Goal: Information Seeking & Learning: Learn about a topic

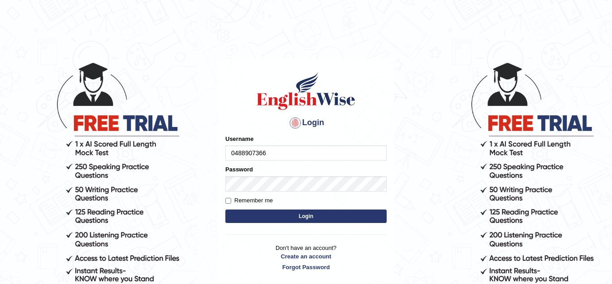
type input "0488907366"
click at [304, 220] on button "Login" at bounding box center [305, 215] width 161 height 13
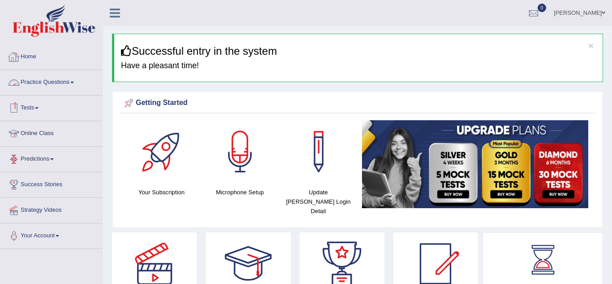
click at [51, 80] on link "Practice Questions" at bounding box center [51, 81] width 102 height 22
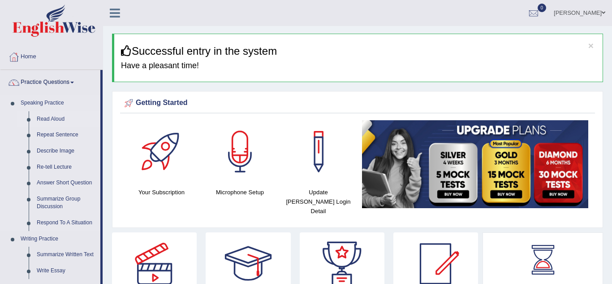
click at [49, 118] on link "Read Aloud" at bounding box center [67, 119] width 68 height 16
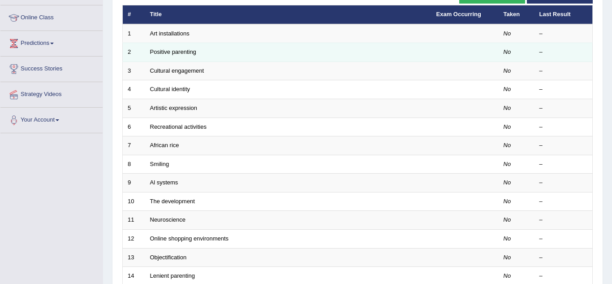
scroll to position [116, 0]
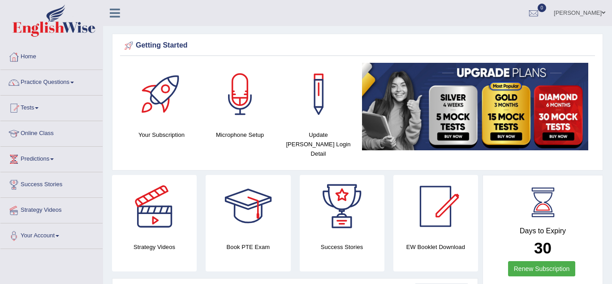
click at [602, 13] on span at bounding box center [604, 13] width 4 height 6
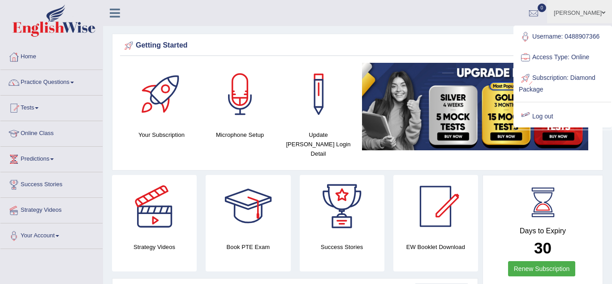
click at [545, 117] on link "Log out" at bounding box center [562, 116] width 97 height 21
